Goal: Navigation & Orientation: Find specific page/section

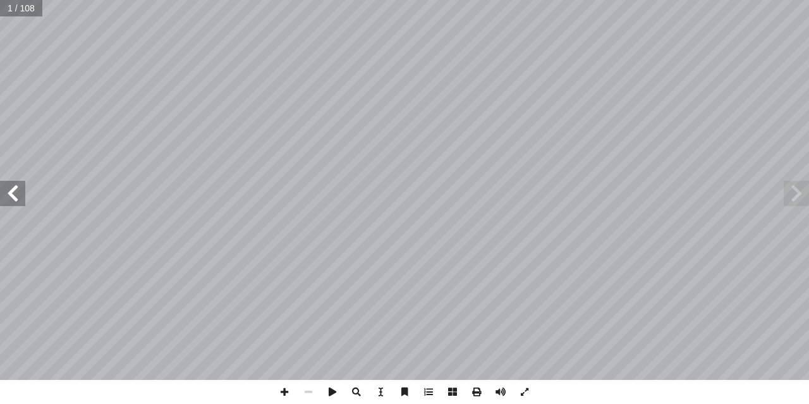
click at [4, 183] on span at bounding box center [12, 193] width 25 height 25
click at [4, 181] on span at bounding box center [12, 193] width 25 height 25
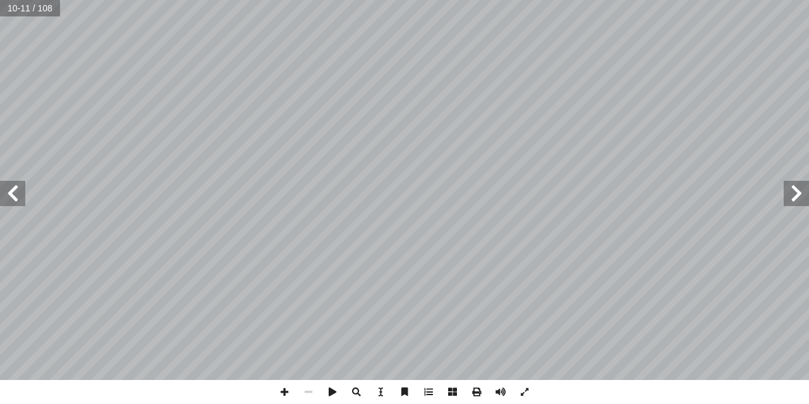
click at [4, 181] on span at bounding box center [12, 193] width 25 height 25
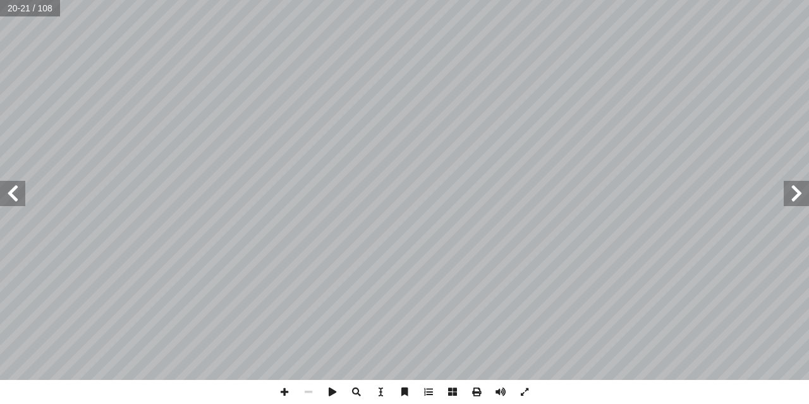
click at [4, 181] on span at bounding box center [12, 193] width 25 height 25
click at [279, 394] on span at bounding box center [284, 392] width 24 height 24
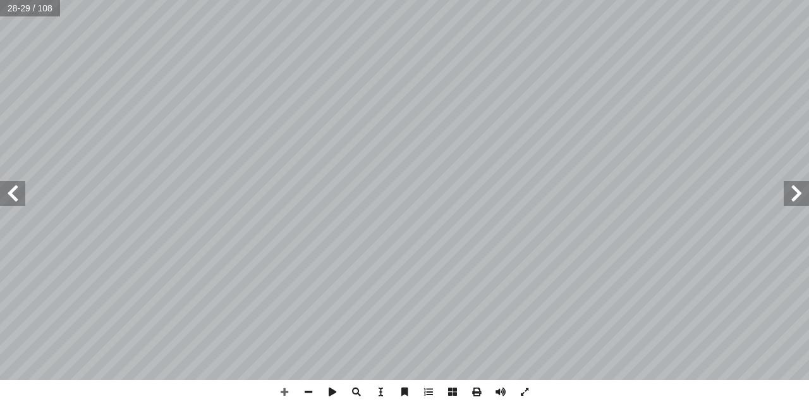
drag, startPoint x: 0, startPoint y: 203, endPoint x: 4, endPoint y: 191, distance: 12.0
click at [4, 191] on span at bounding box center [12, 193] width 25 height 25
click at [288, 390] on span at bounding box center [284, 392] width 24 height 24
click at [308, 388] on span at bounding box center [308, 392] width 24 height 24
